Goal: Task Accomplishment & Management: Complete application form

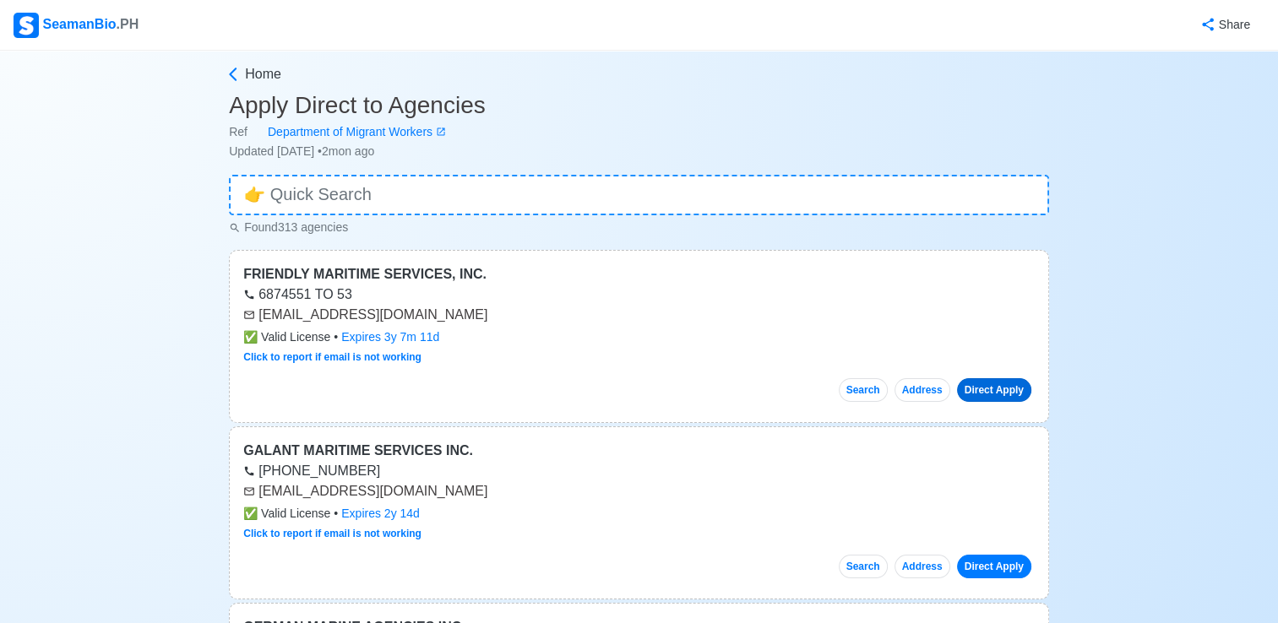
click at [1007, 387] on link "Direct Apply" at bounding box center [994, 390] width 74 height 24
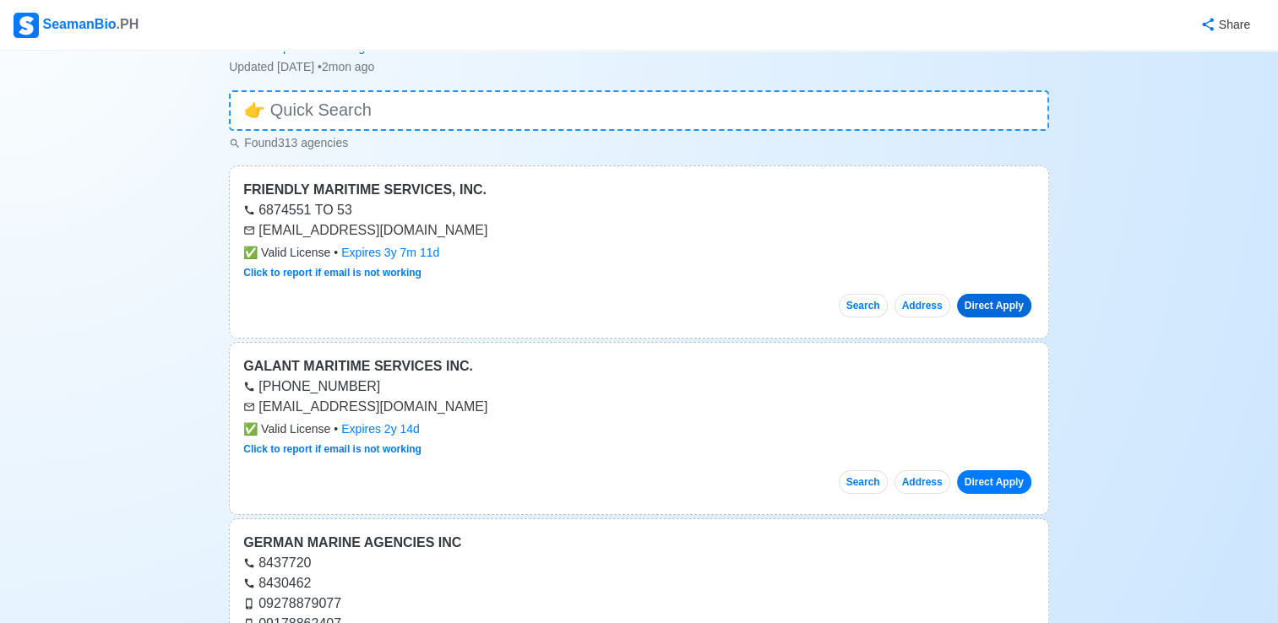
scroll to position [169, 0]
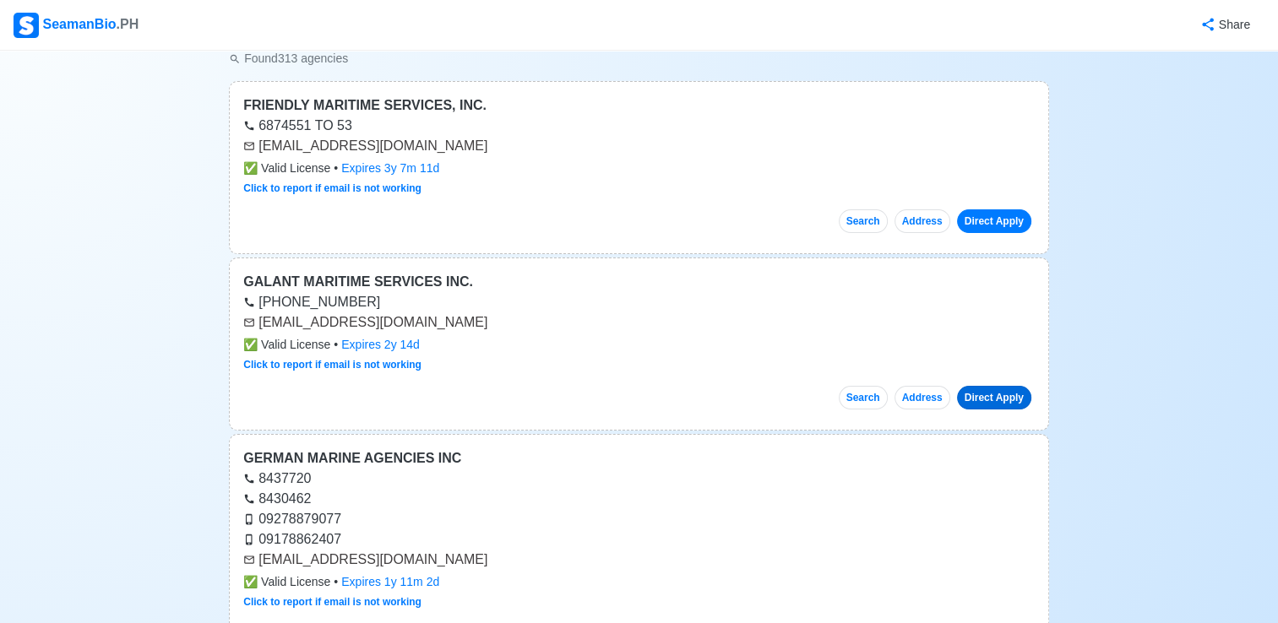
click at [994, 399] on link "Direct Apply" at bounding box center [994, 398] width 74 height 24
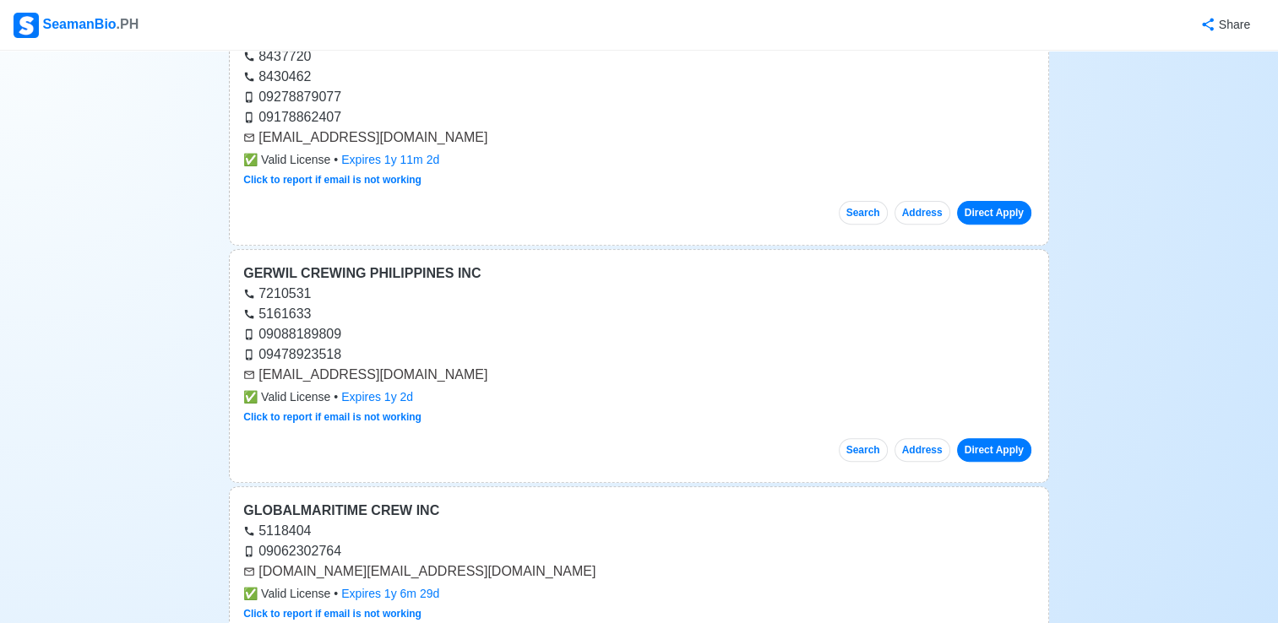
scroll to position [507, 0]
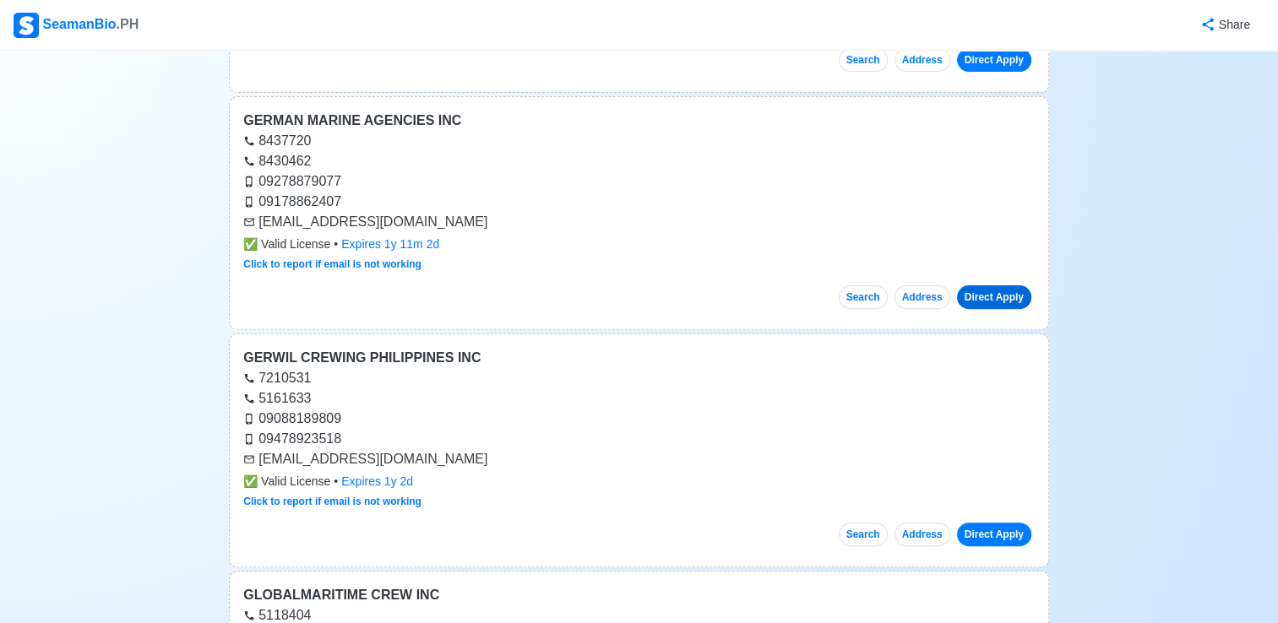
click at [1000, 290] on link "Direct Apply" at bounding box center [994, 298] width 74 height 24
click at [997, 532] on link "Direct Apply" at bounding box center [994, 535] width 74 height 24
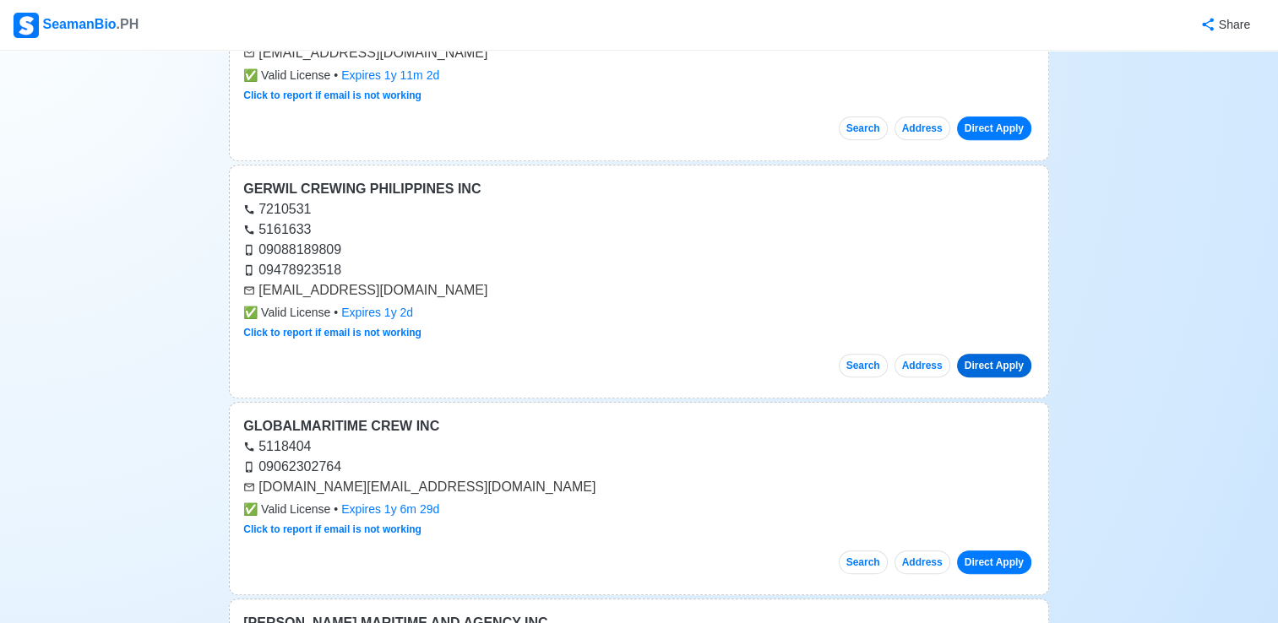
scroll to position [760, 0]
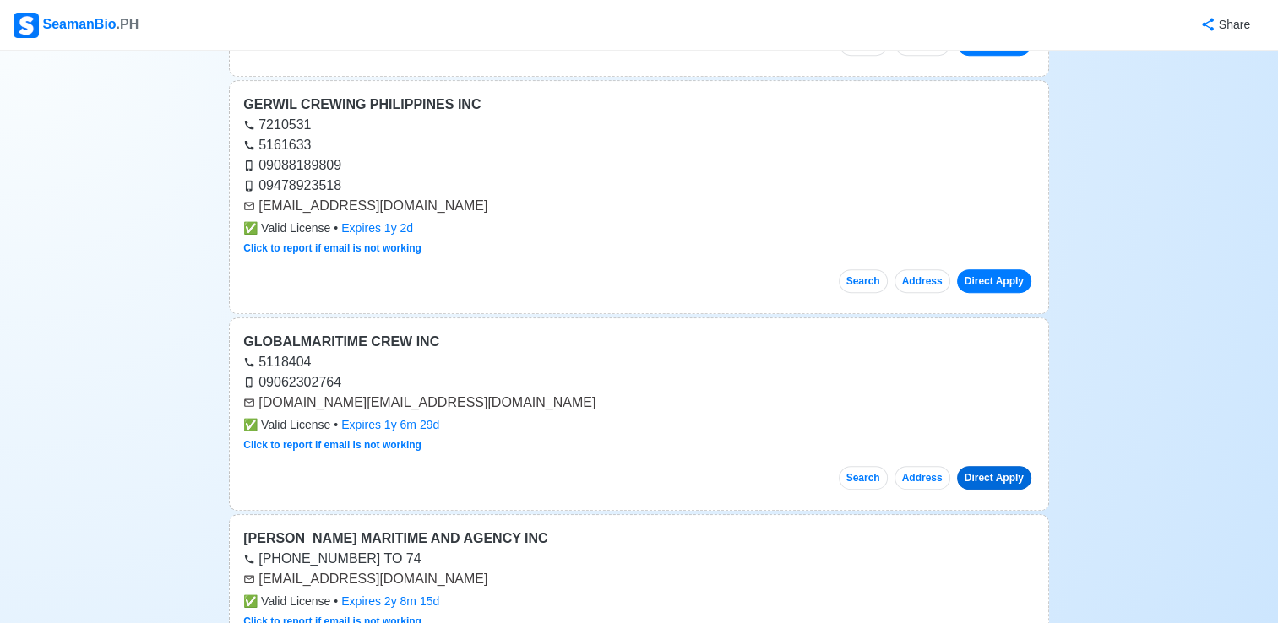
click at [994, 471] on link "Direct Apply" at bounding box center [994, 478] width 74 height 24
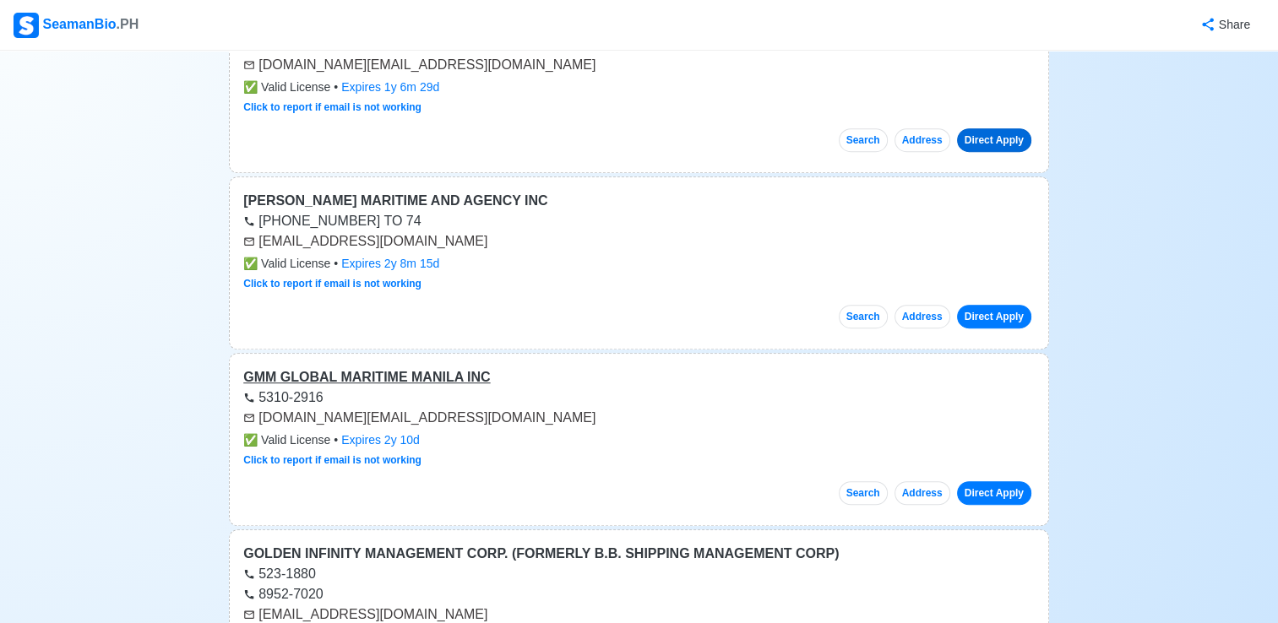
scroll to position [1183, 0]
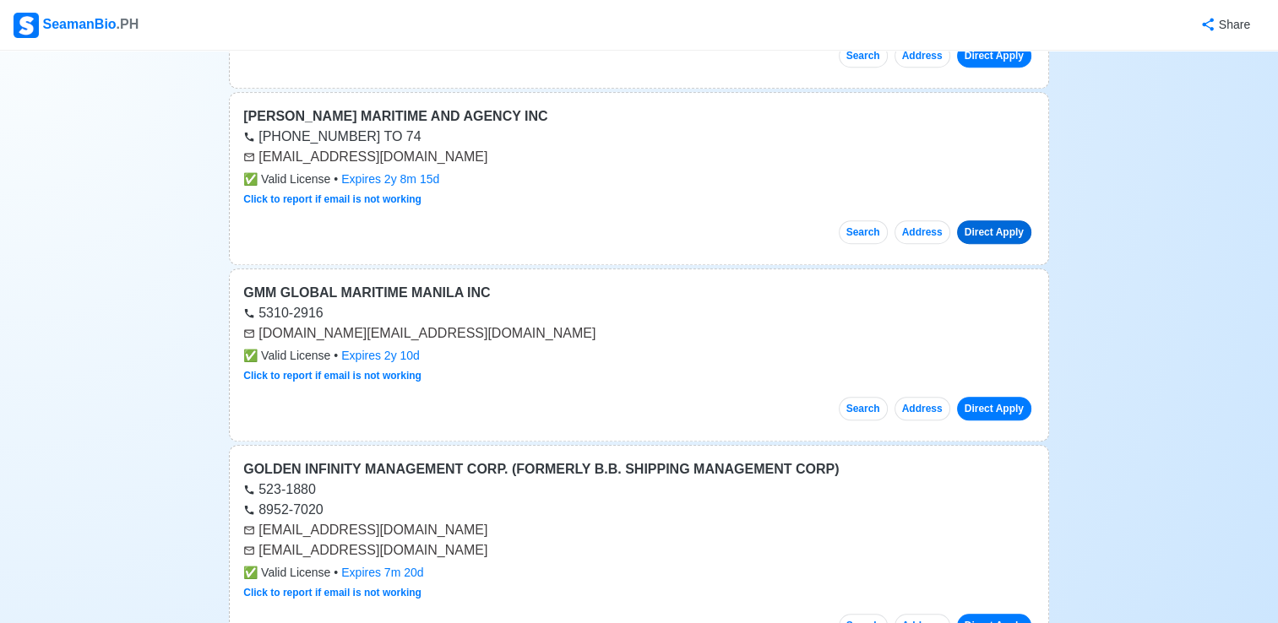
click at [981, 226] on link "Direct Apply" at bounding box center [994, 232] width 74 height 24
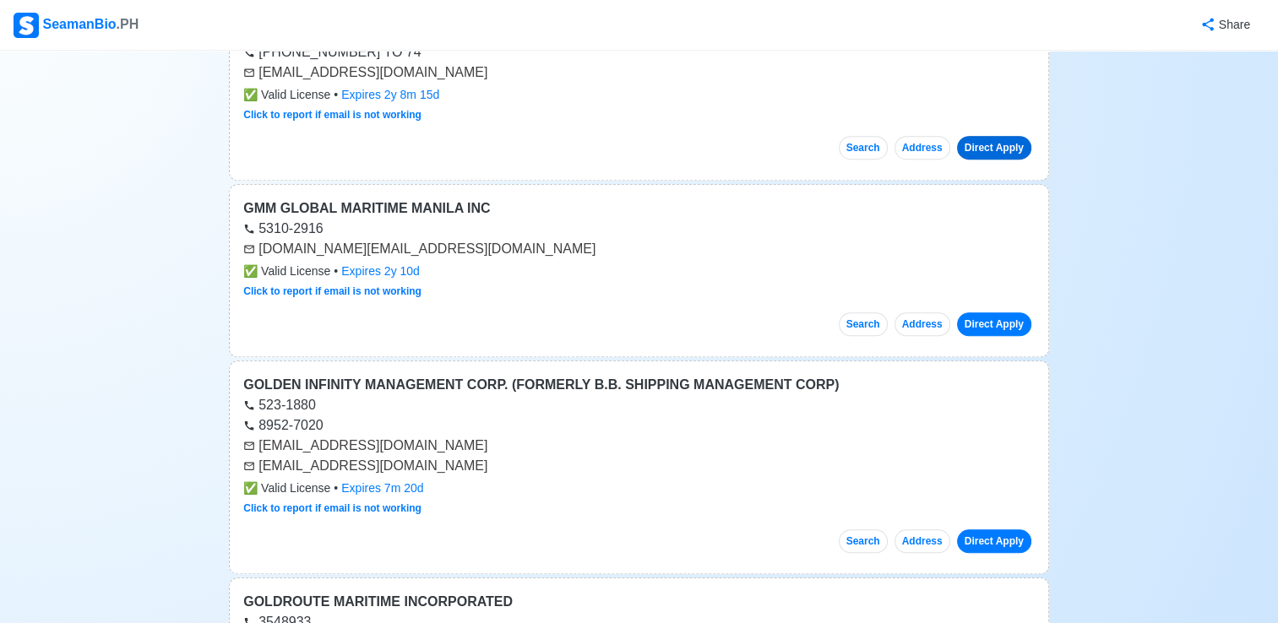
scroll to position [1352, 0]
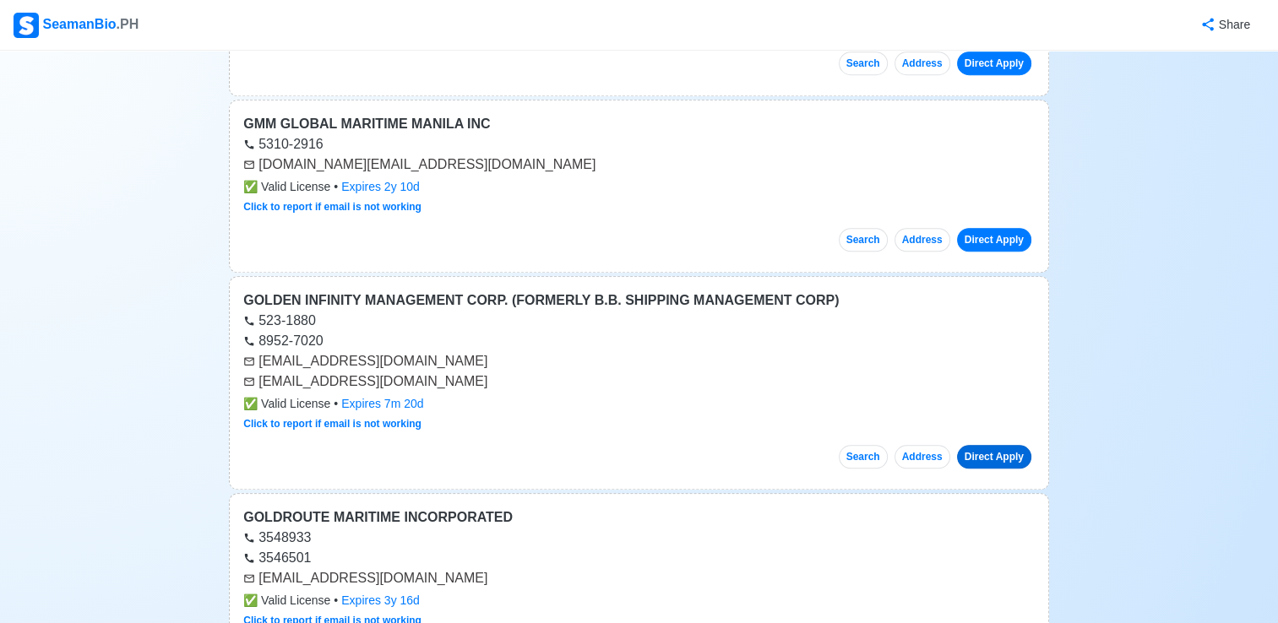
click at [1000, 453] on link "Direct Apply" at bounding box center [994, 457] width 74 height 24
click at [981, 449] on link "Direct Apply" at bounding box center [994, 457] width 74 height 24
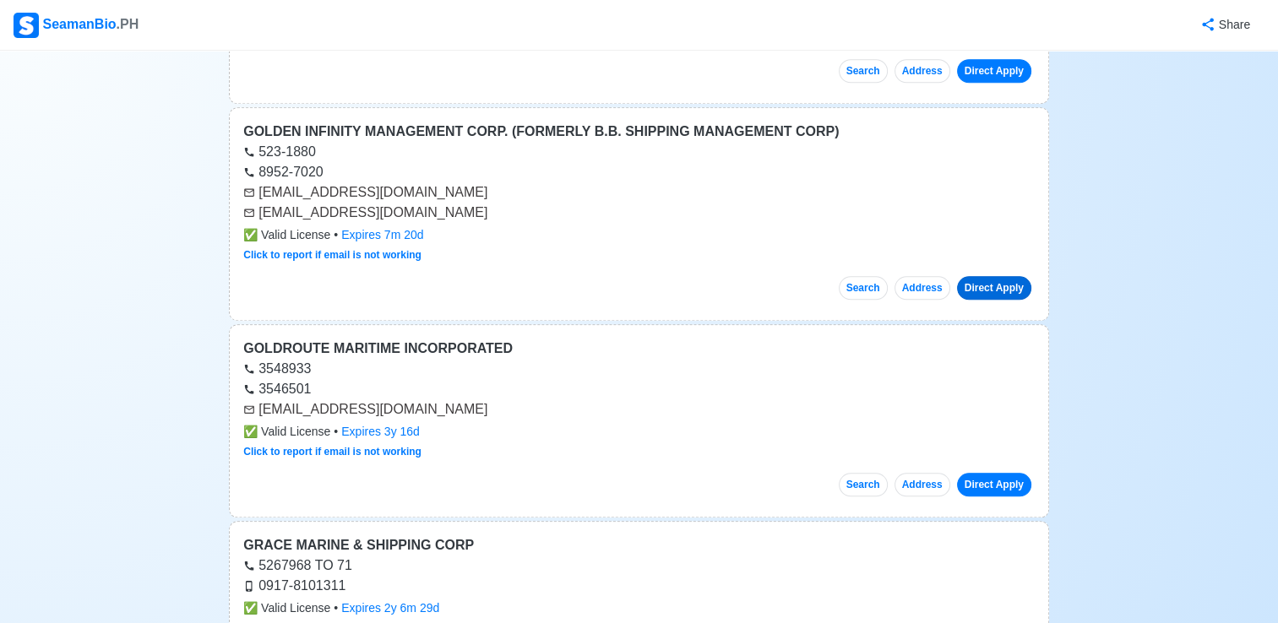
scroll to position [1605, 0]
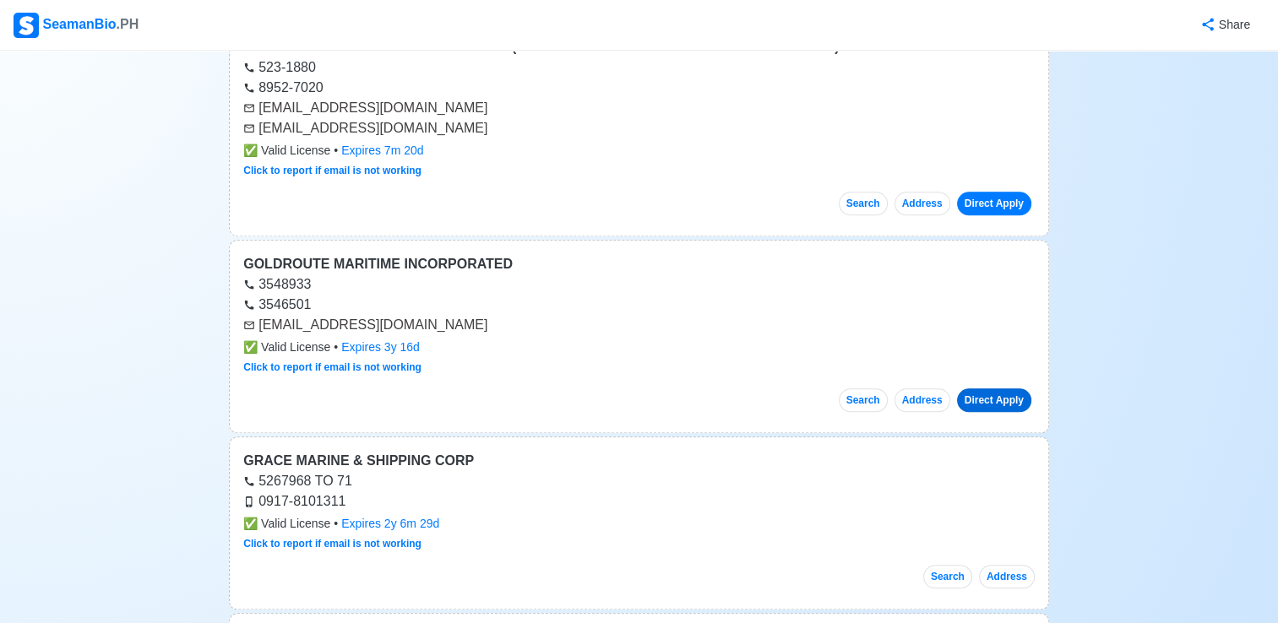
click at [998, 394] on link "Direct Apply" at bounding box center [994, 401] width 74 height 24
click at [993, 394] on link "Direct Apply" at bounding box center [994, 401] width 74 height 24
